Goal: Information Seeking & Learning: Learn about a topic

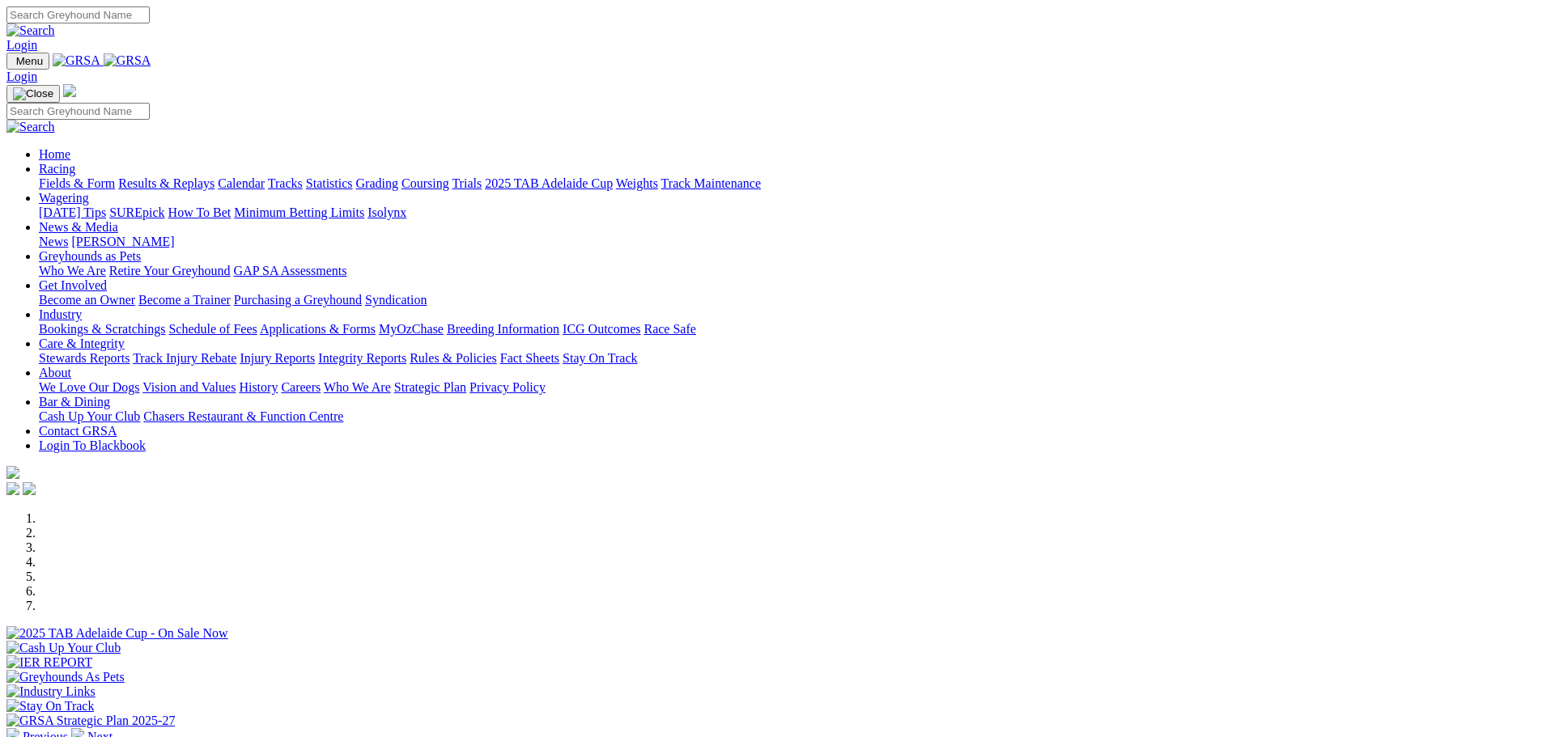
click at [265, 176] on link "Calendar" at bounding box center [241, 183] width 47 height 14
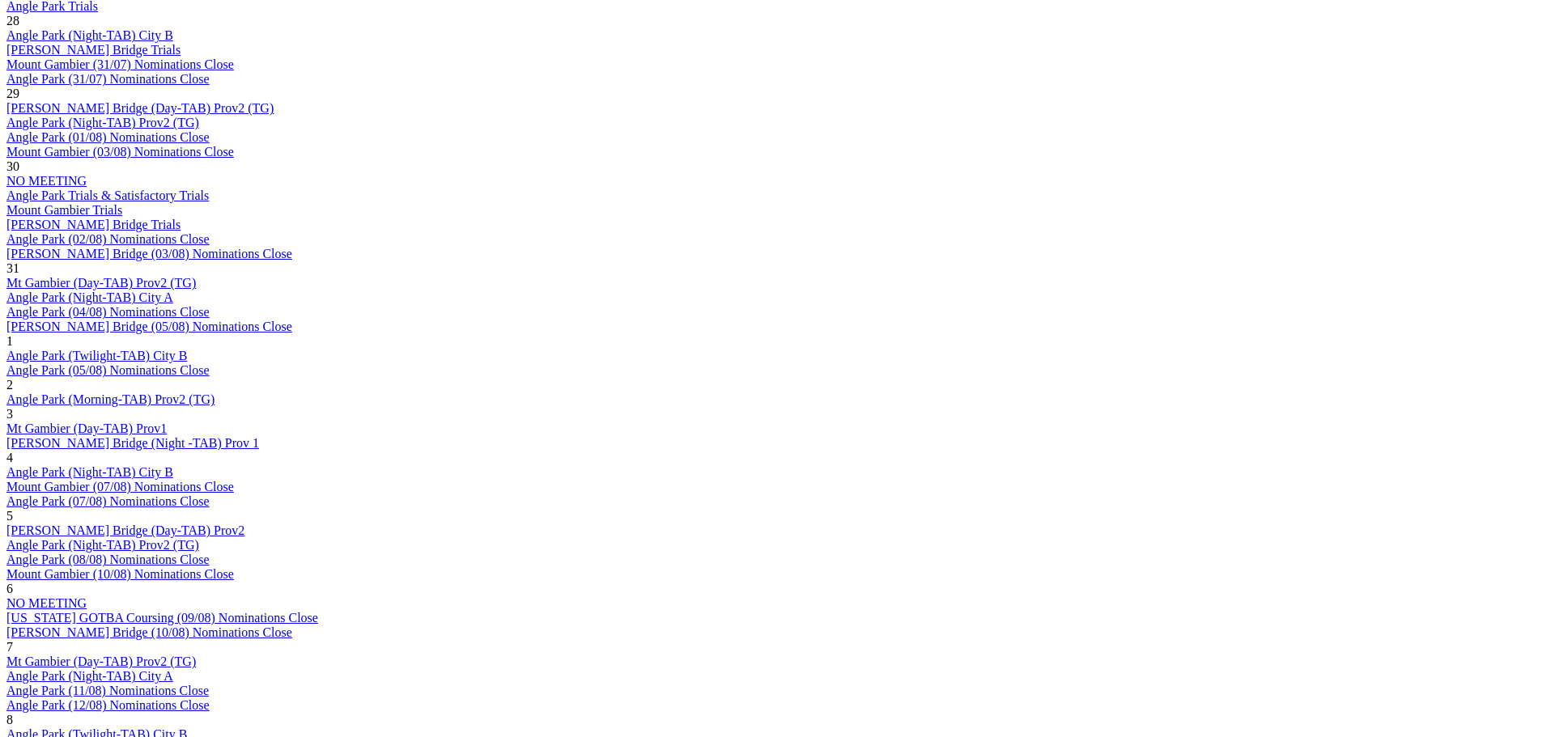
scroll to position [971, 0]
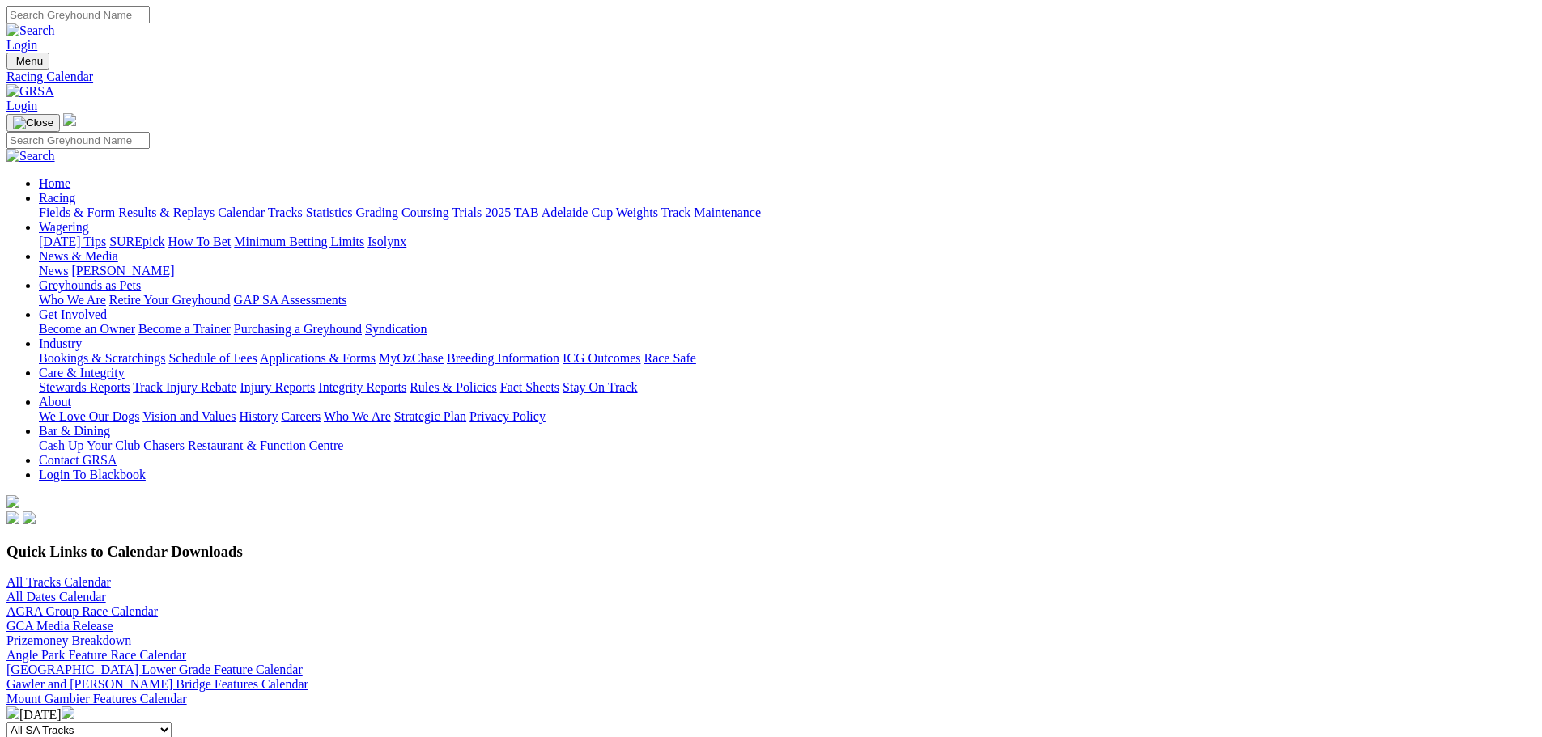
click at [74, 707] on img at bounding box center [68, 713] width 13 height 13
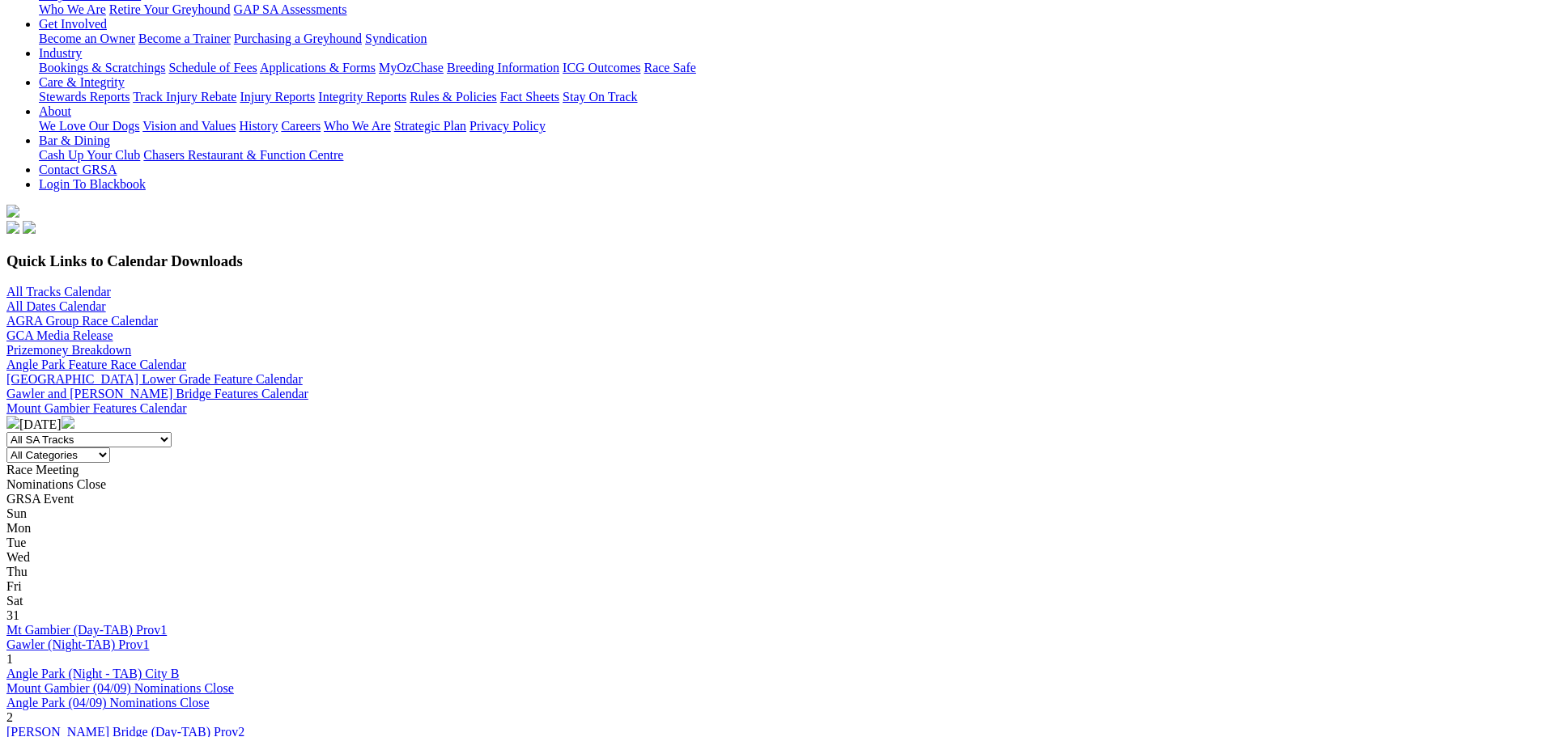
scroll to position [324, 0]
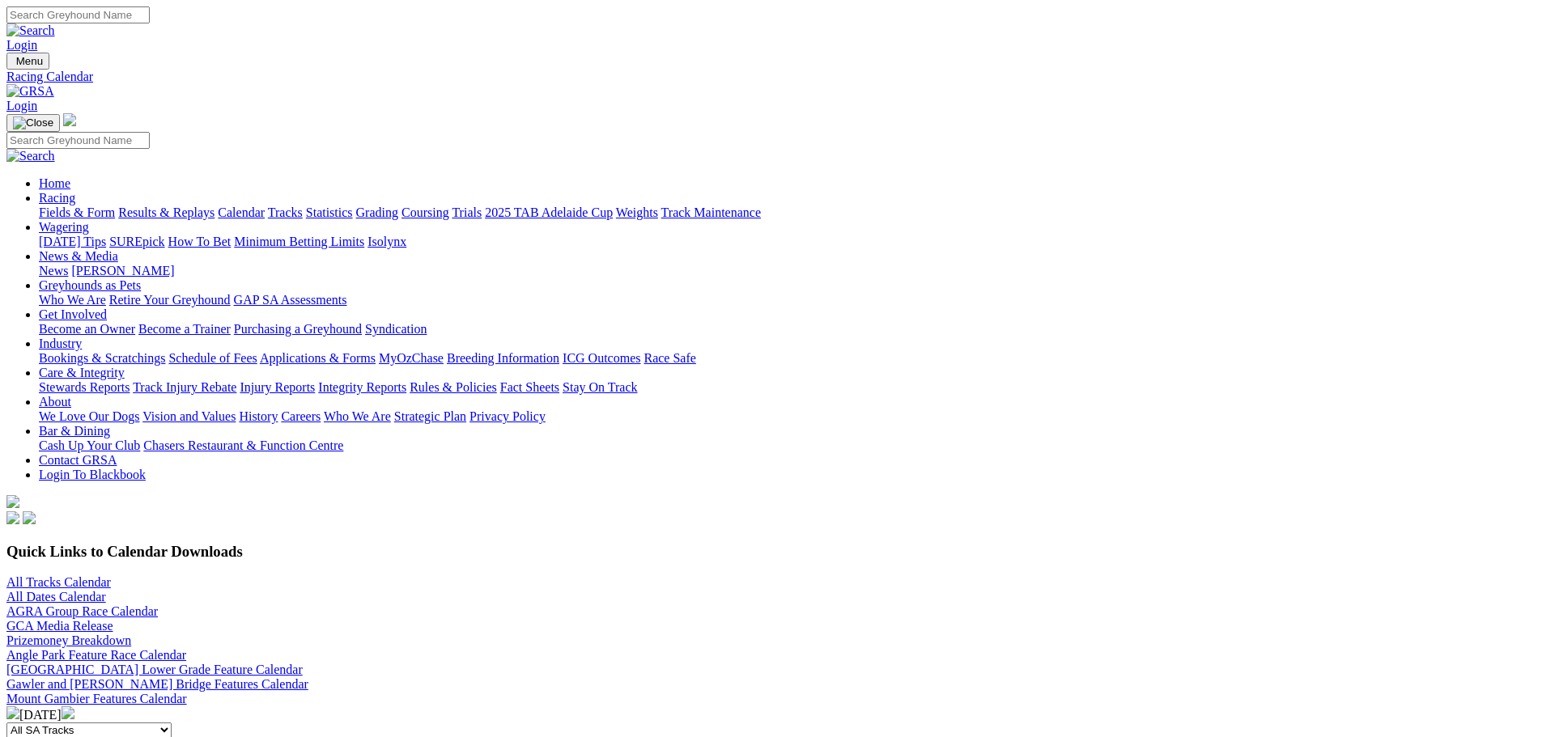
scroll to position [486, 0]
